Goal: Navigation & Orientation: Find specific page/section

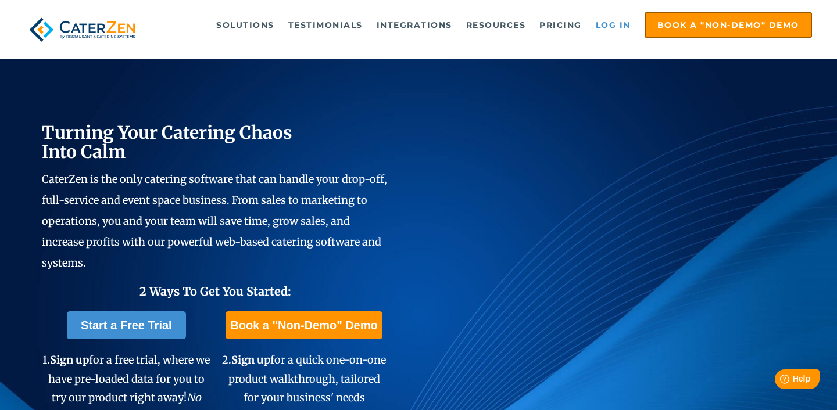
click at [607, 25] on link "Log in" at bounding box center [613, 24] width 46 height 23
click at [612, 25] on link "Log in" at bounding box center [613, 24] width 46 height 23
click at [616, 30] on link "Log in" at bounding box center [613, 24] width 46 height 23
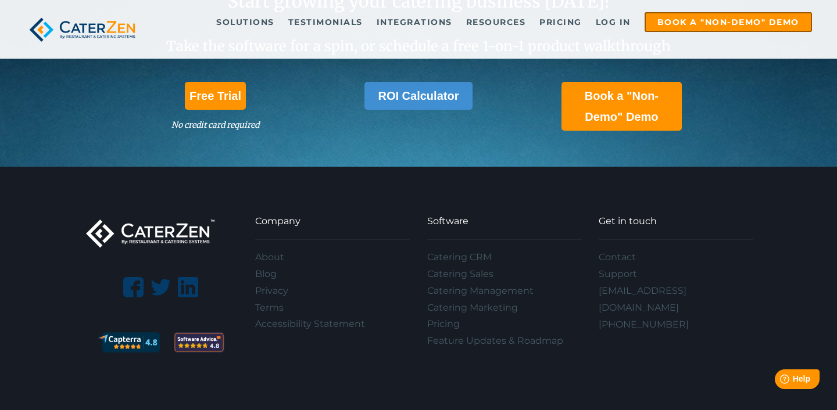
scroll to position [3400, 0]
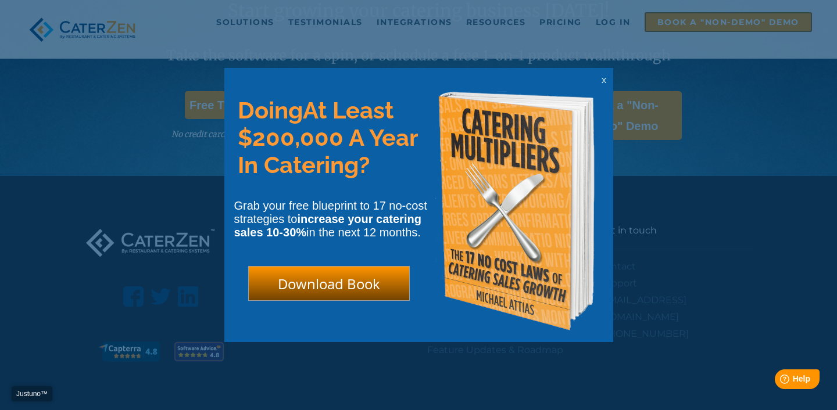
click at [618, 0] on html "Justuno™ ✕ Doing At Least $200,000 A Year In Catering? Grab your free blueprint…" at bounding box center [418, 0] width 837 height 0
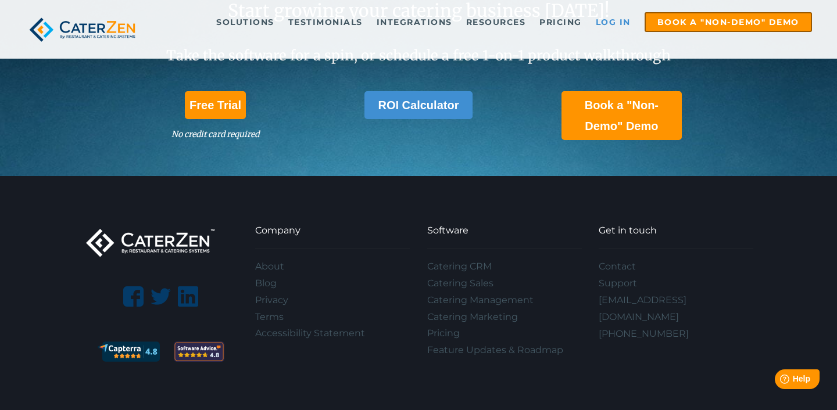
click at [611, 18] on link "Log in" at bounding box center [613, 21] width 46 height 17
